Goal: Task Accomplishment & Management: Use online tool/utility

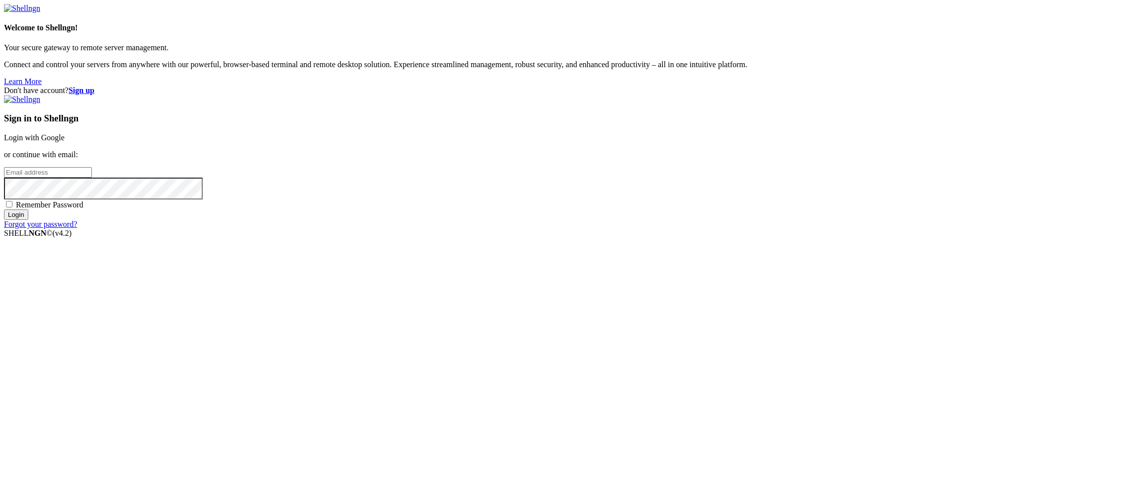
click at [65, 142] on link "Login with Google" at bounding box center [34, 137] width 61 height 8
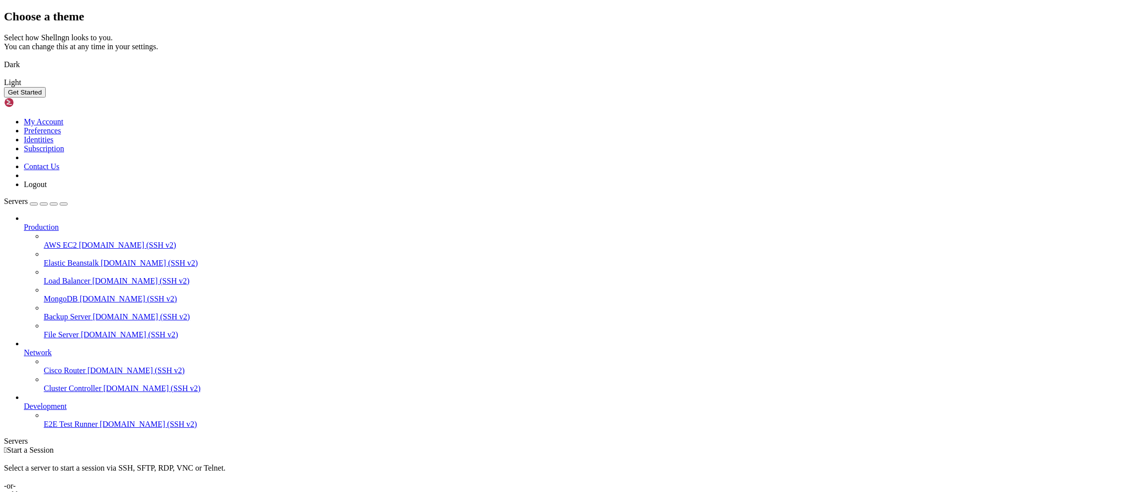
click at [832, 97] on div "Choose a theme Select how Shellngn looks to you. You can change this at any tim…" at bounding box center [561, 53] width 1115 height 87
click at [696, 97] on div "Get Started" at bounding box center [561, 92] width 1115 height 10
click at [46, 97] on button "Get Started" at bounding box center [25, 92] width 42 height 10
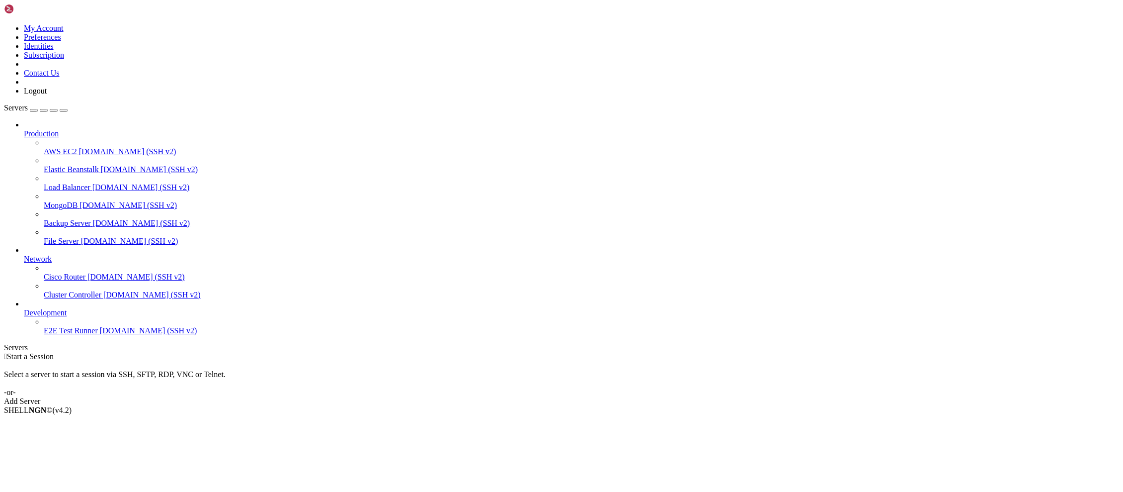
click at [575, 352] on div " Start a Session Select a server to start a session via SSH, SFTP, RDP, VNC or…" at bounding box center [561, 379] width 1115 height 54
click at [615, 397] on div "Add Server" at bounding box center [561, 401] width 1115 height 9
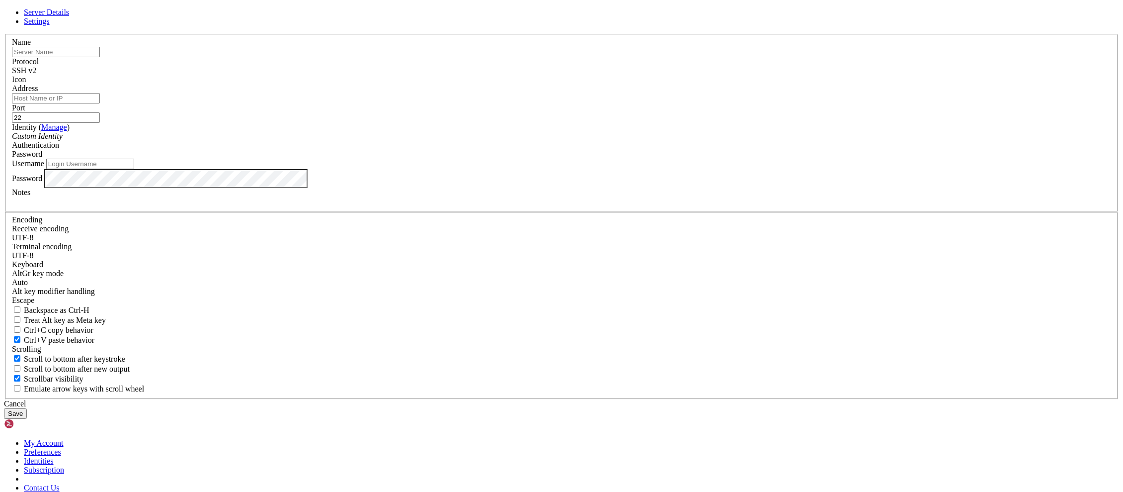
click at [100, 57] on input "text" at bounding box center [56, 52] width 88 height 10
paste input "[TECHNICAL_ID]"
type input "[TECHNICAL_ID]"
click at [100, 103] on input "Address" at bounding box center [56, 98] width 88 height 10
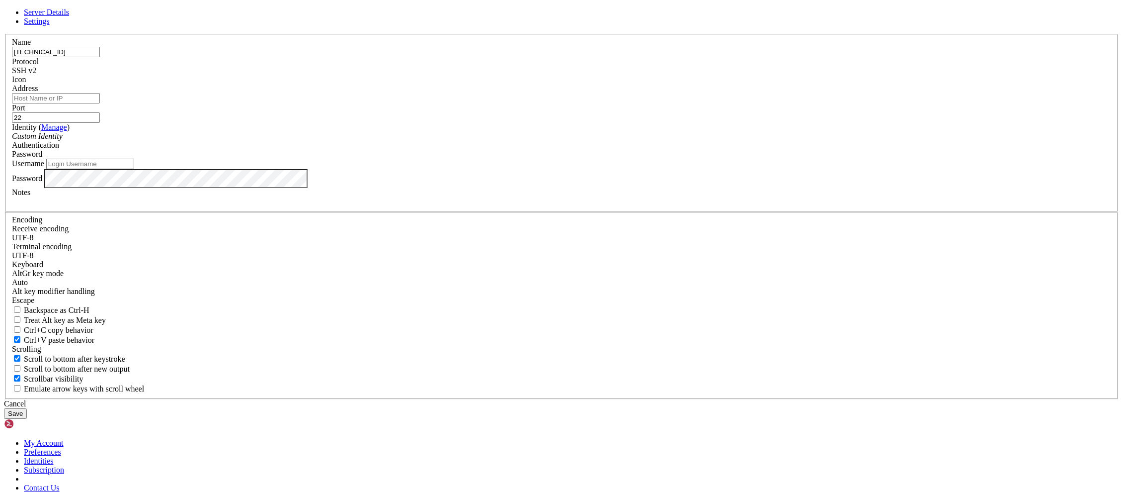
paste input "[TECHNICAL_ID]"
type input "[TECHNICAL_ID]"
click at [134, 169] on input "Username" at bounding box center [90, 164] width 88 height 10
type input "root"
click at [100, 123] on input "22" at bounding box center [56, 117] width 88 height 10
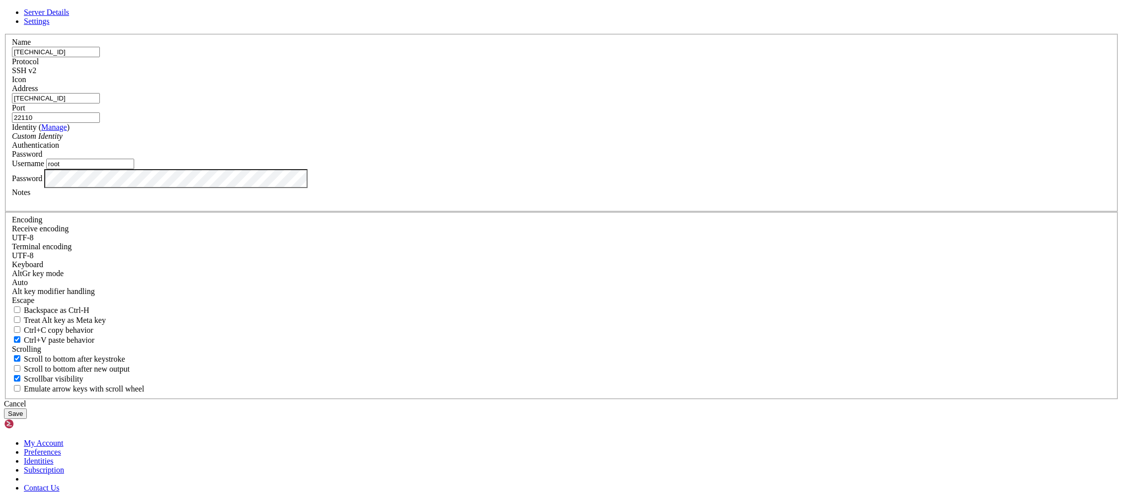
type input "22110"
click at [27, 408] on button "Save" at bounding box center [15, 413] width 23 height 10
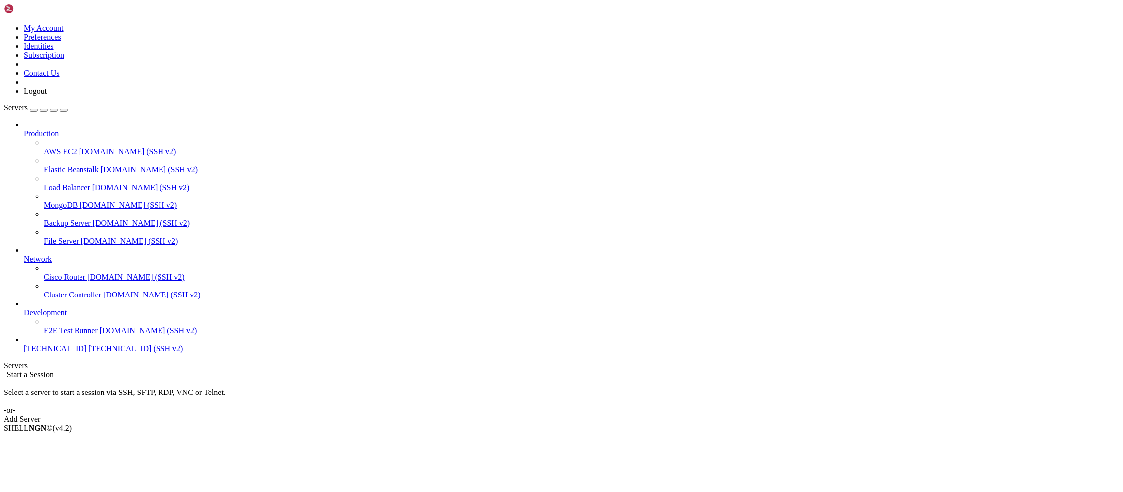
click at [88, 352] on span "[TECHNICAL_ID] (SSH v2)" at bounding box center [135, 348] width 94 height 8
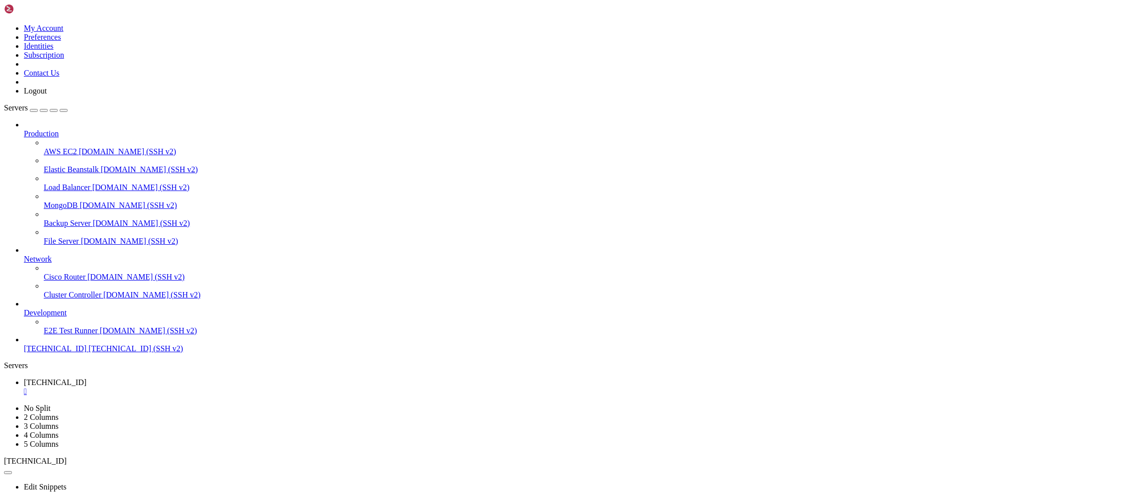
drag, startPoint x: 233, startPoint y: 941, endPoint x: 184, endPoint y: 950, distance: 49.6
